Goal: Find specific page/section: Find specific page/section

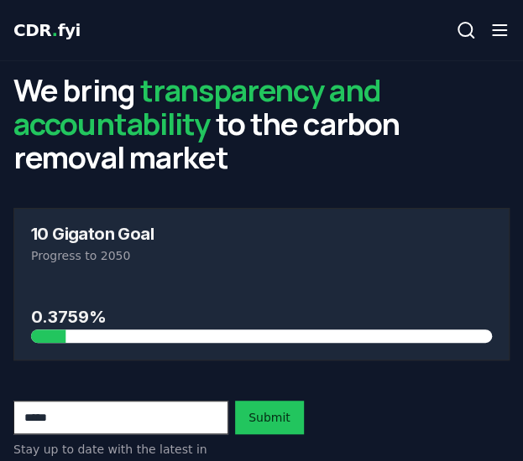
click at [500, 30] on line "button" at bounding box center [498, 30] width 13 height 0
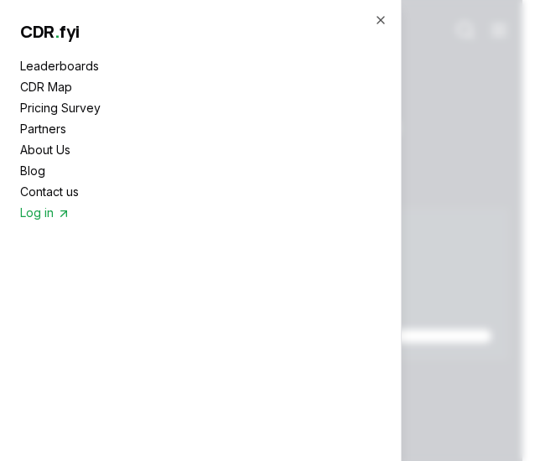
click at [36, 85] on link "CDR Map" at bounding box center [200, 87] width 361 height 18
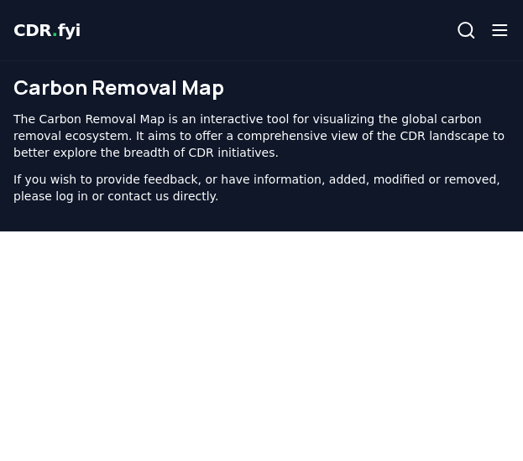
scroll to position [693, 0]
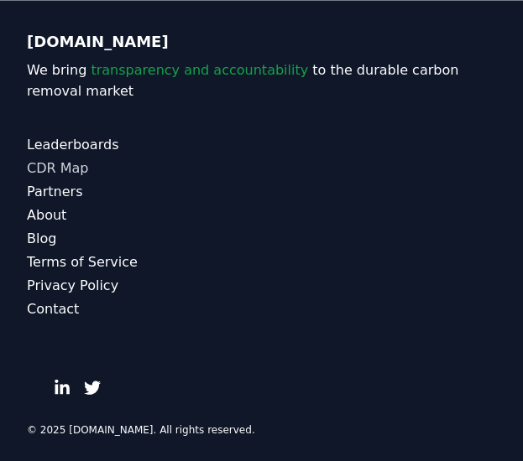
click at [69, 166] on link "CDR Map" at bounding box center [261, 168] width 469 height 20
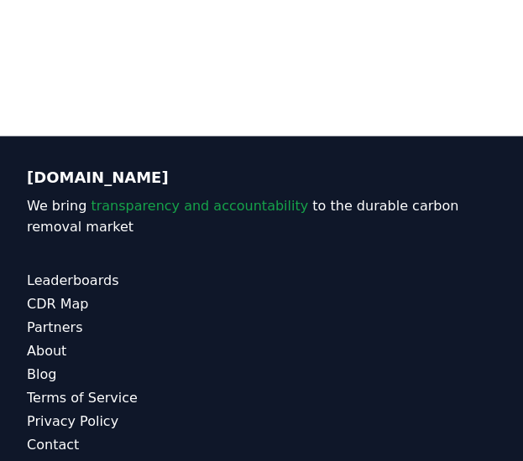
scroll to position [362, 0]
